Goal: Find specific page/section

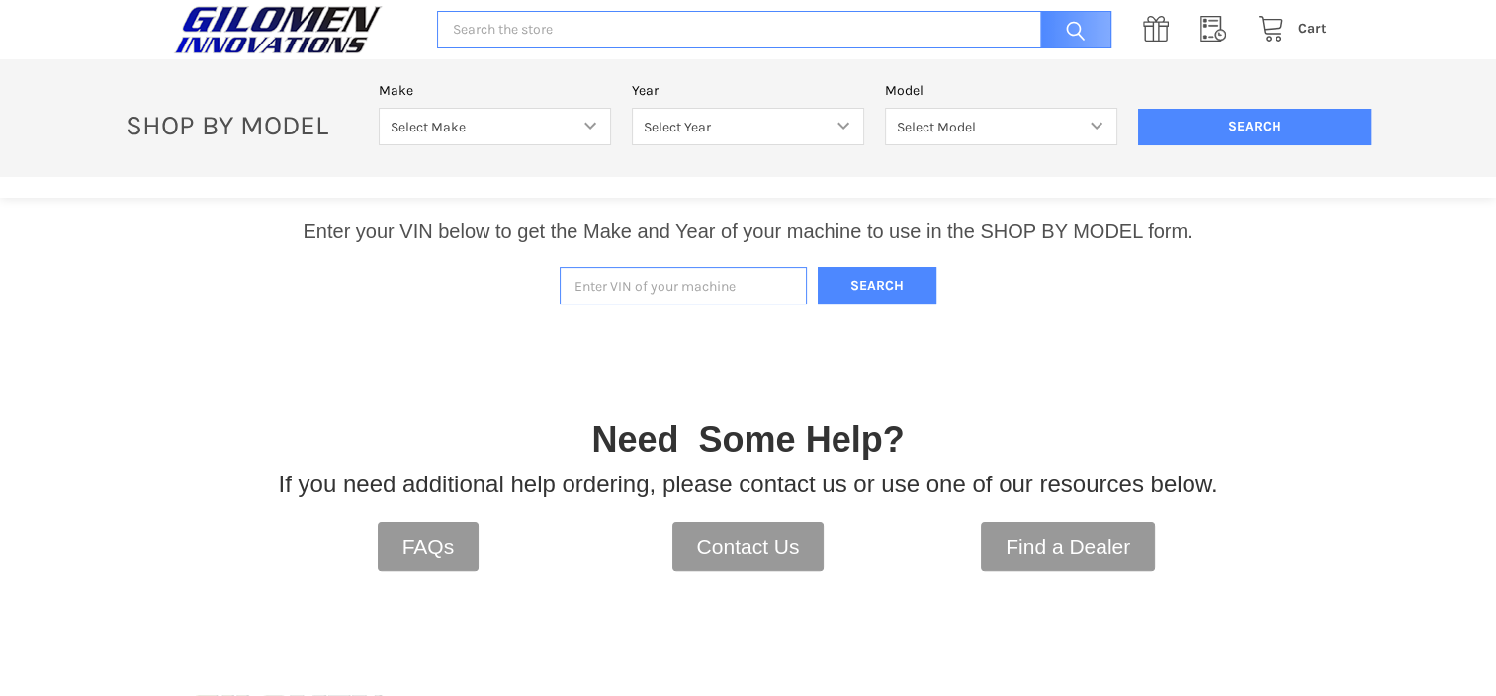
click at [683, 291] on input "Enter VIN of your machine" at bounding box center [683, 286] width 247 height 39
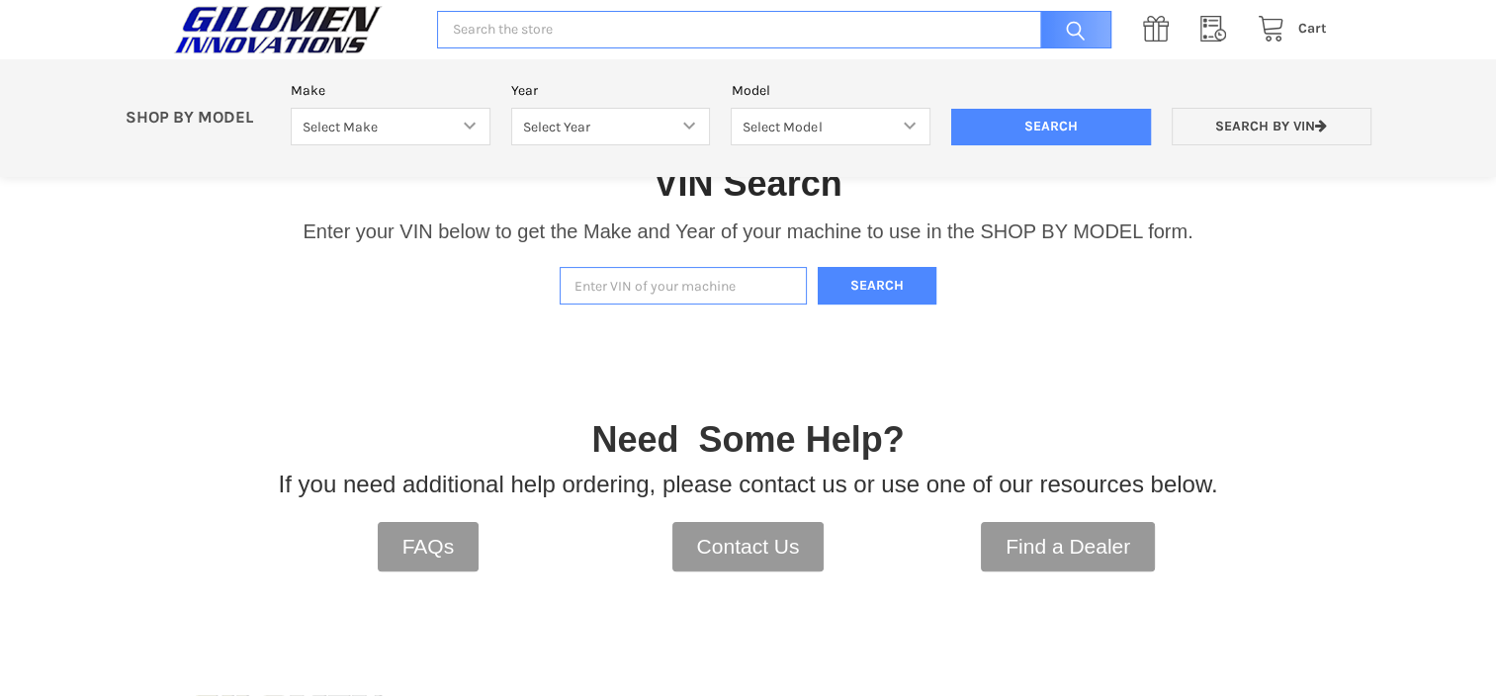
paste input "[US_VEHICLE_IDENTIFICATION_NUMBER]"
type input "[US_VEHICLE_IDENTIFICATION_NUMBER]"
click at [878, 274] on button "Search" at bounding box center [877, 286] width 119 height 39
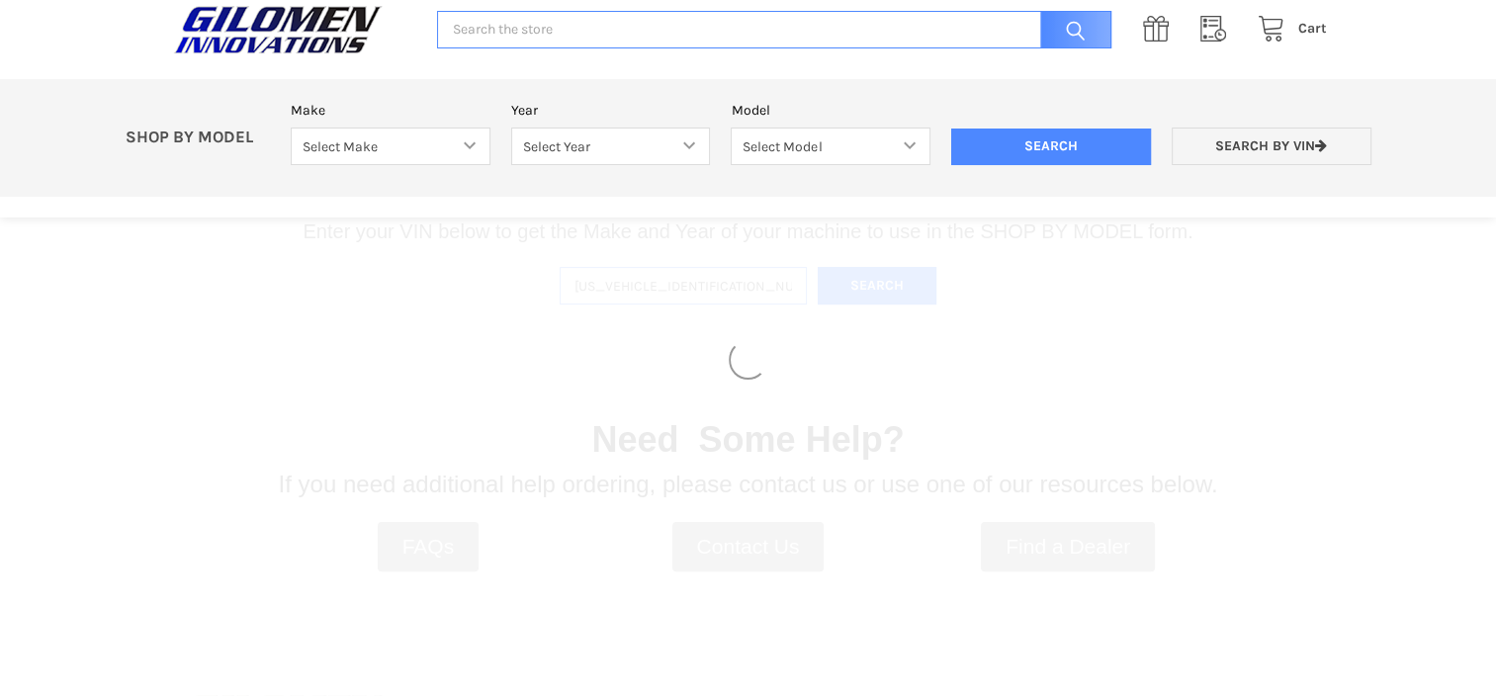
select select "316"
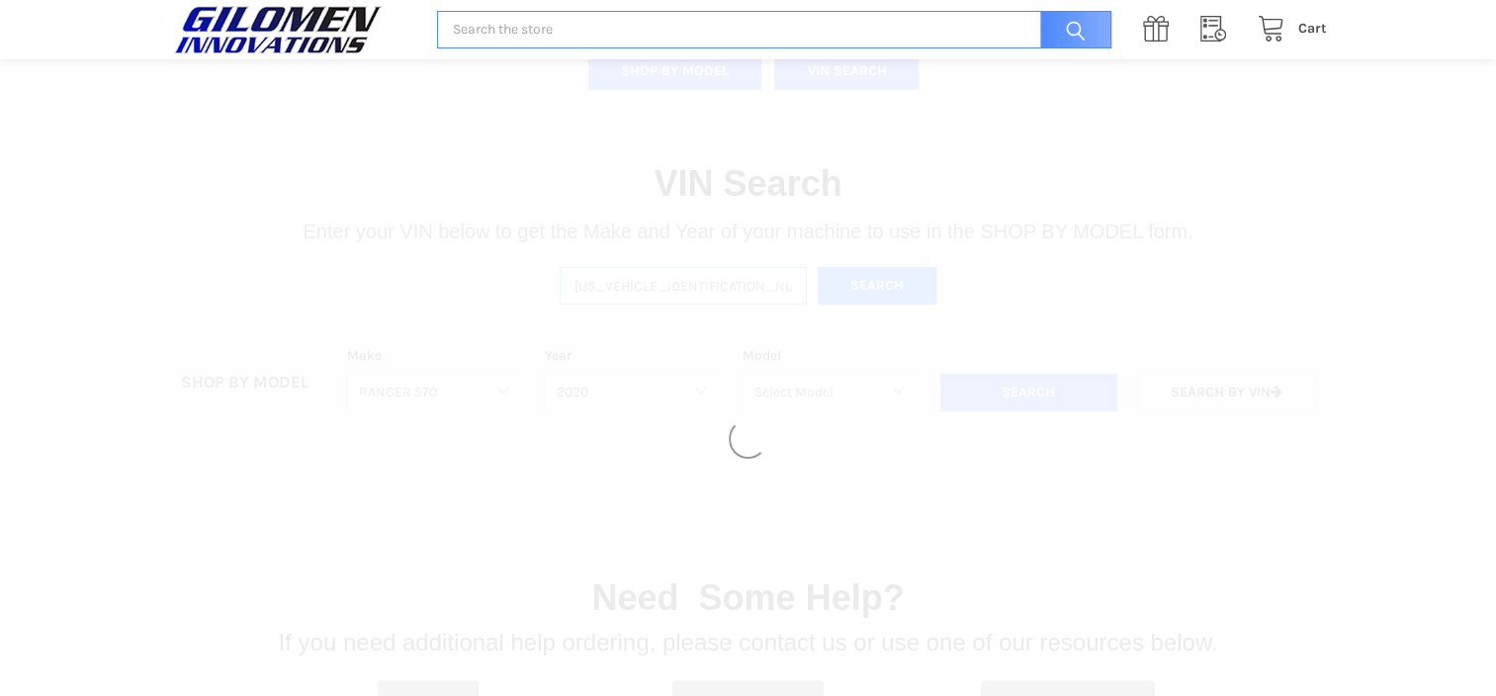
select select "381"
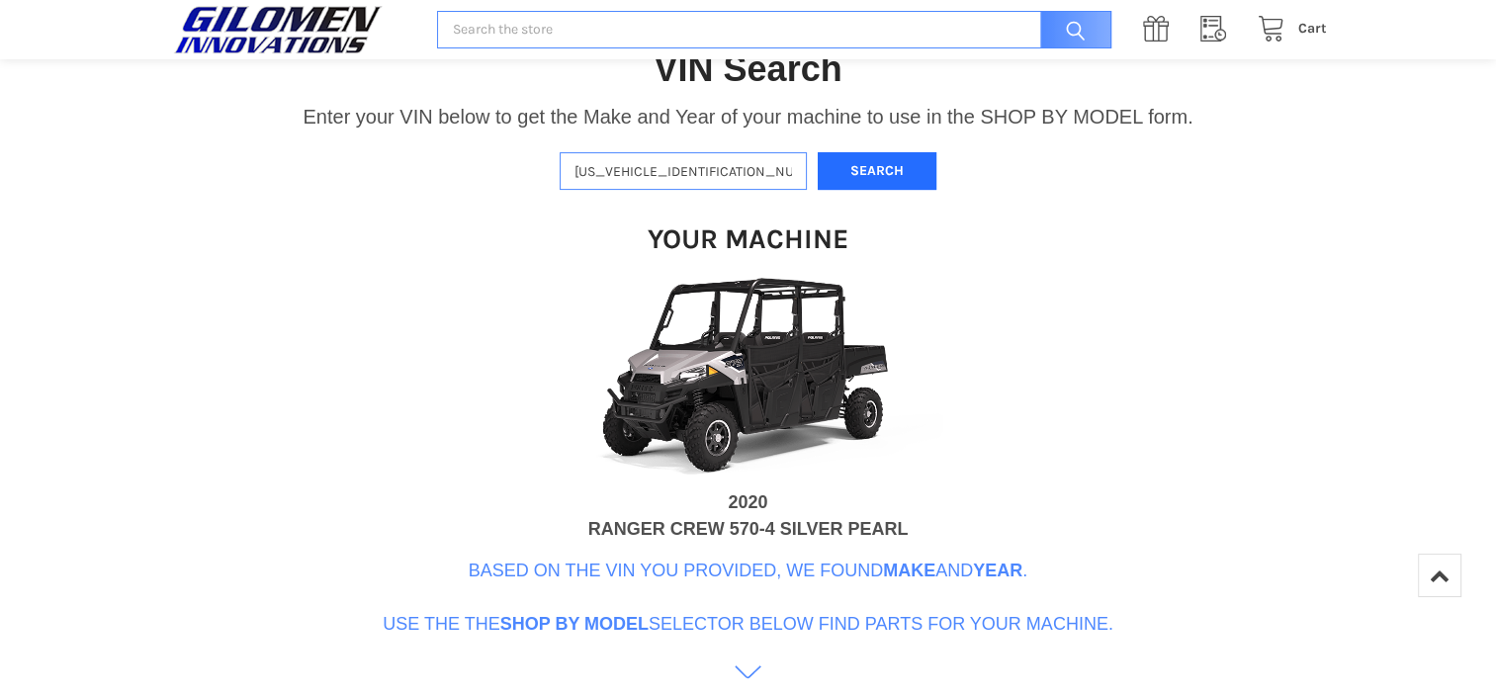
scroll to position [522, 0]
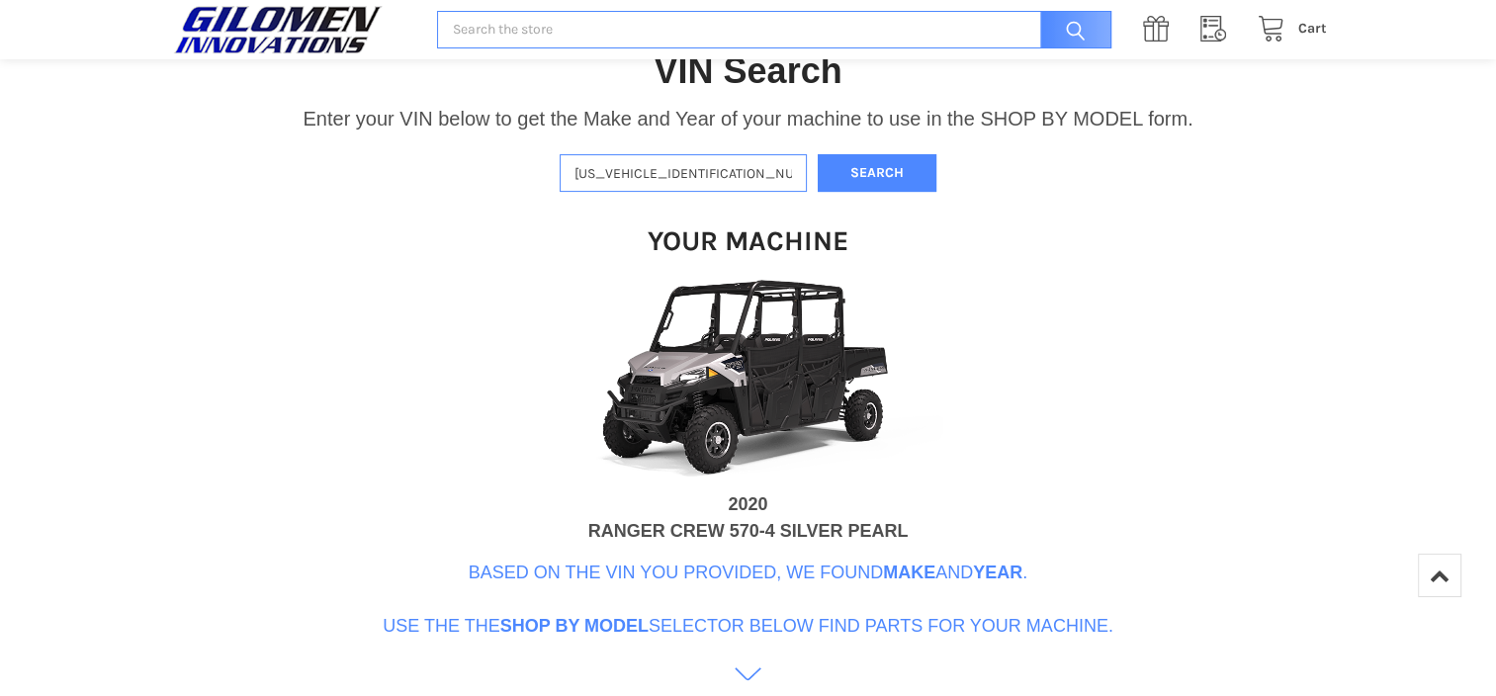
click at [744, 673] on icon at bounding box center [748, 674] width 27 height 27
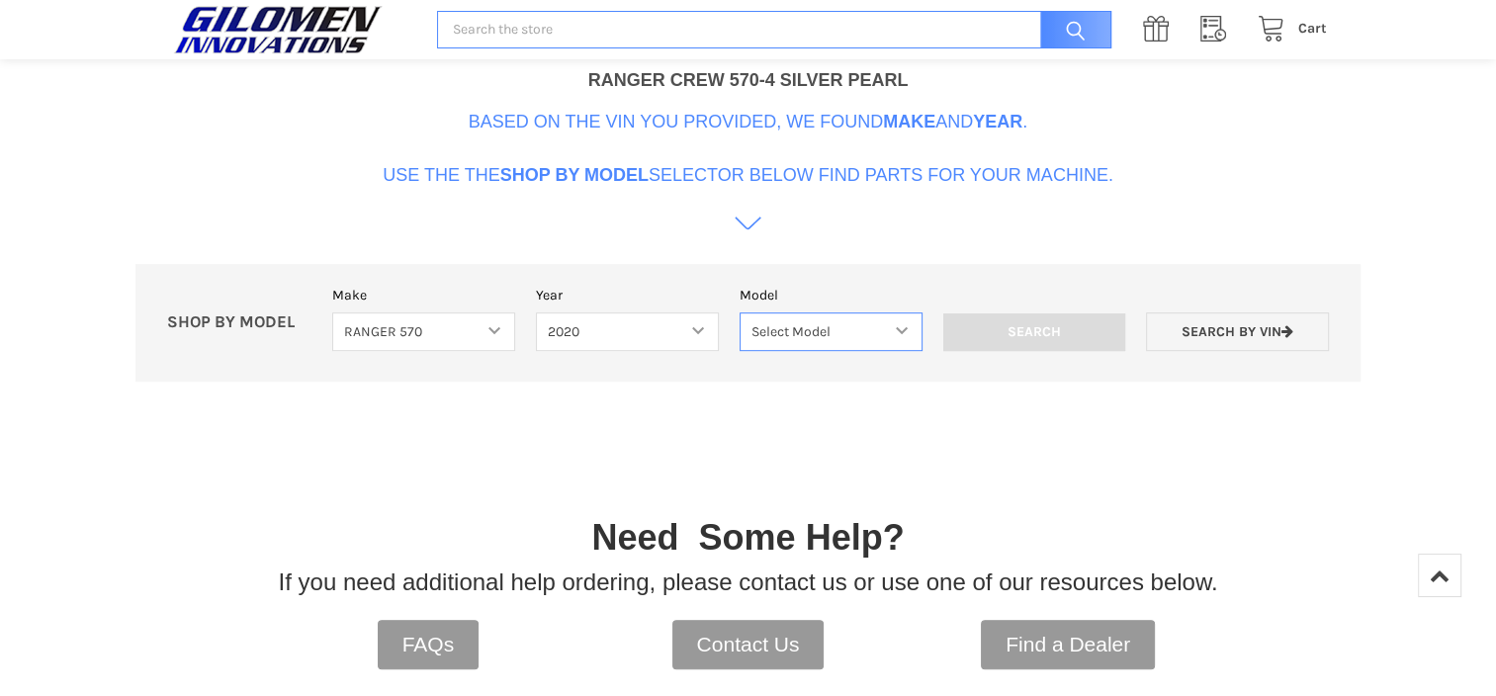
click at [886, 333] on select "Select Model 570 Fullsize 570 Crew Fullsize 570 Midsize 570 Crew Midsize" at bounding box center [831, 332] width 183 height 39
click at [910, 327] on select "Select Model 570 Fullsize 570 Crew Fullsize 570 Midsize 570 Crew Midsize" at bounding box center [831, 332] width 183 height 39
select select "385"
click at [740, 313] on select "Select Model 570 Fullsize 570 Crew Fullsize 570 Midsize 570 Crew Midsize" at bounding box center [831, 332] width 183 height 39
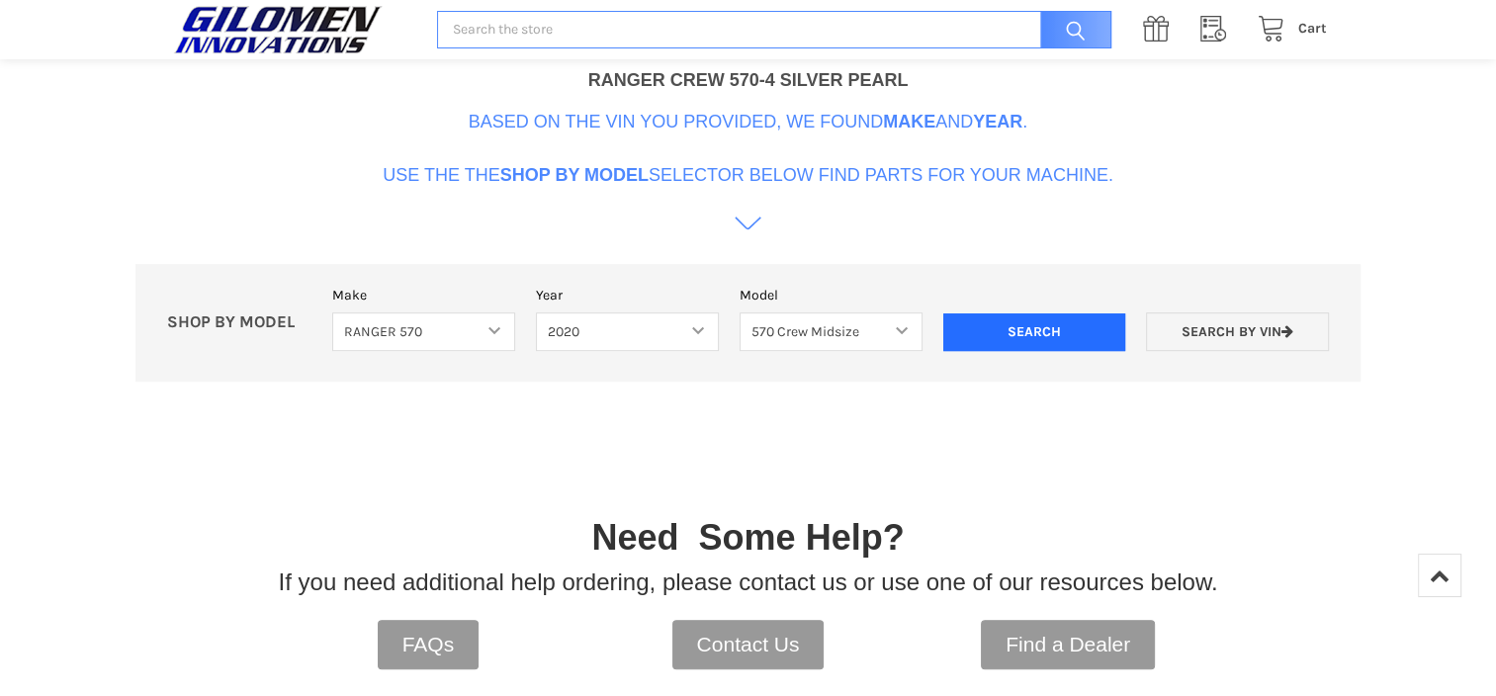
click at [1012, 329] on input "Search" at bounding box center [1035, 333] width 183 height 38
